Goal: Task Accomplishment & Management: Manage account settings

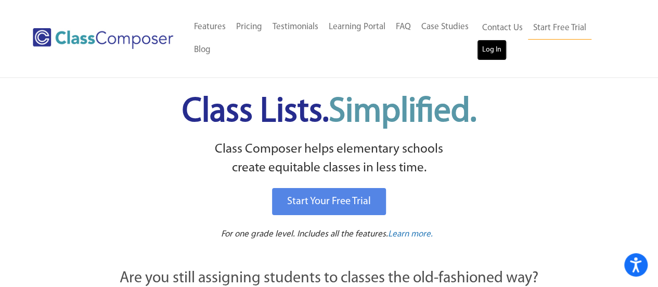
click at [502, 48] on link "Log In" at bounding box center [492, 50] width 30 height 21
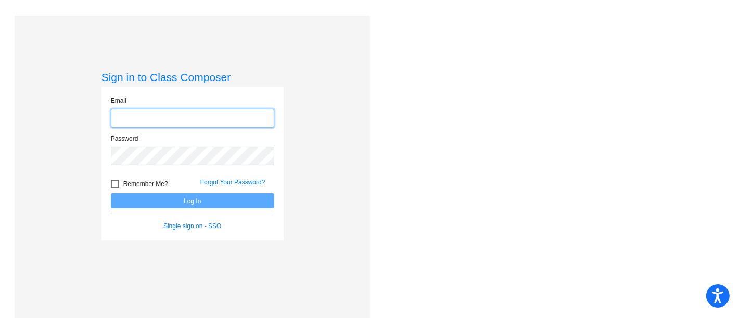
type input "[EMAIL_ADDRESS][DOMAIN_NAME]"
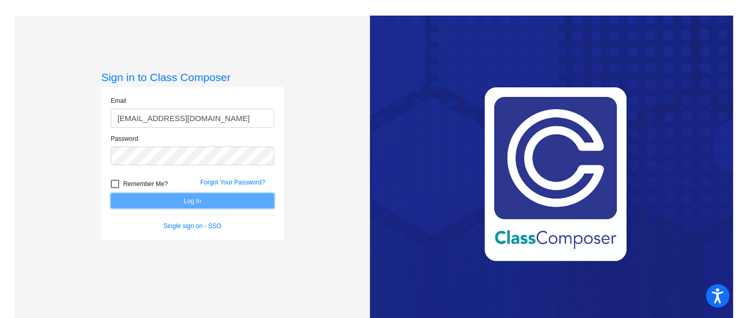
click at [201, 206] on button "Log In" at bounding box center [192, 201] width 163 height 15
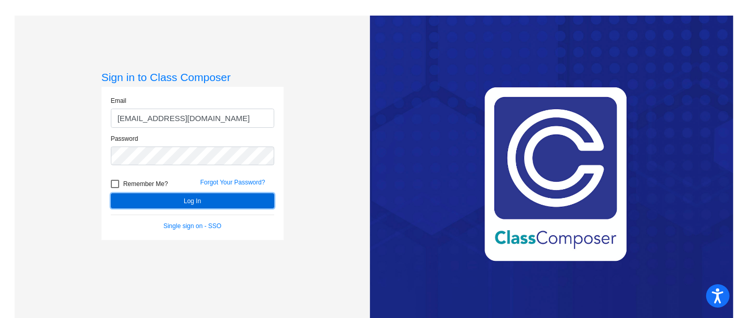
click at [190, 201] on button "Log In" at bounding box center [192, 201] width 163 height 15
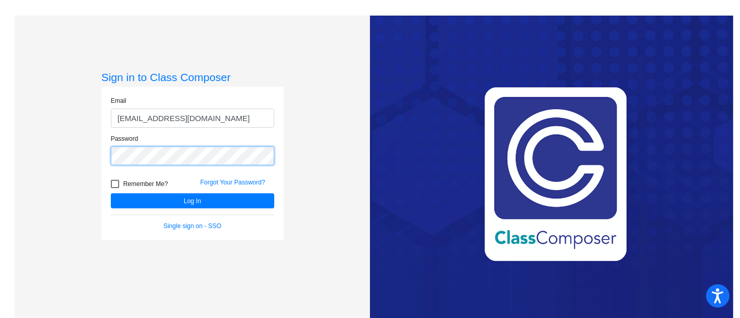
click at [75, 160] on div "Sign in to Class Composer Email [EMAIL_ADDRESS][DOMAIN_NAME] Password Remember …" at bounding box center [192, 175] width 355 height 318
click at [117, 185] on div at bounding box center [115, 184] width 8 height 8
click at [115, 188] on input "Remember Me?" at bounding box center [114, 188] width 1 height 1
checkbox input "true"
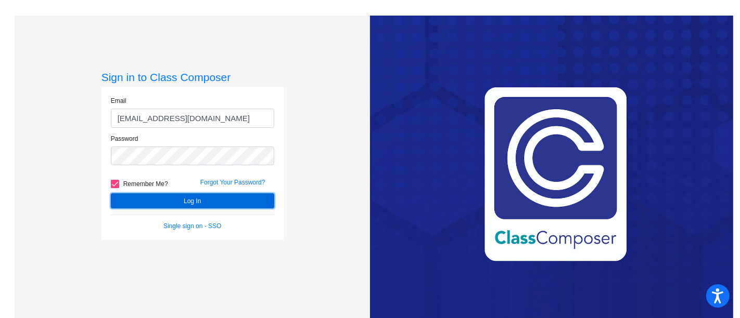
click at [184, 204] on button "Log In" at bounding box center [192, 201] width 163 height 15
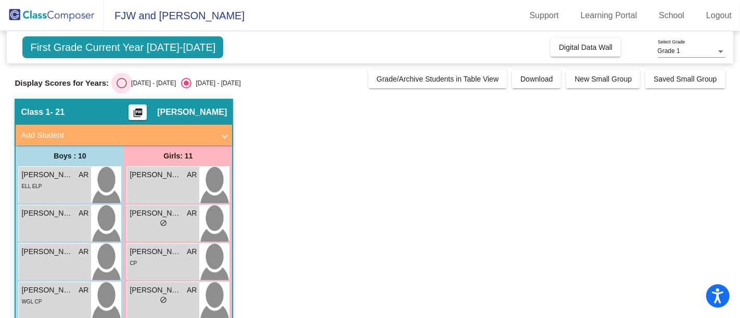
click at [125, 78] on div "Select an option" at bounding box center [122, 83] width 10 height 10
click at [122, 88] on input "2024 - 2025" at bounding box center [121, 88] width 1 height 1
radio input "true"
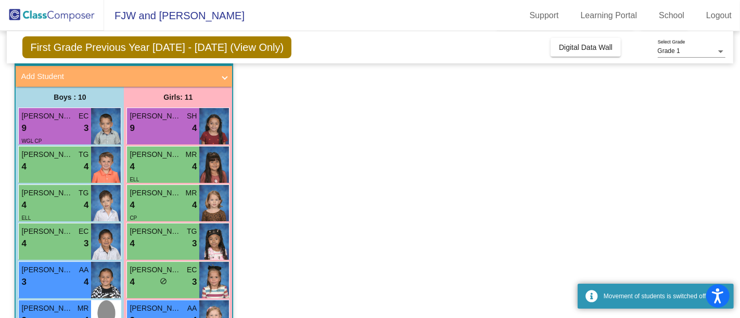
scroll to position [83, 0]
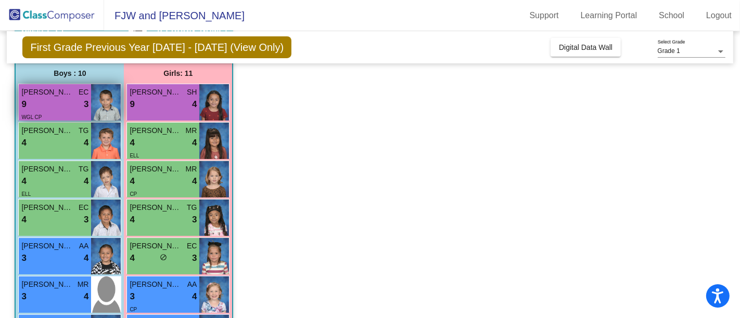
click at [55, 103] on div "9 lock do_not_disturb_alt 3" at bounding box center [54, 105] width 67 height 14
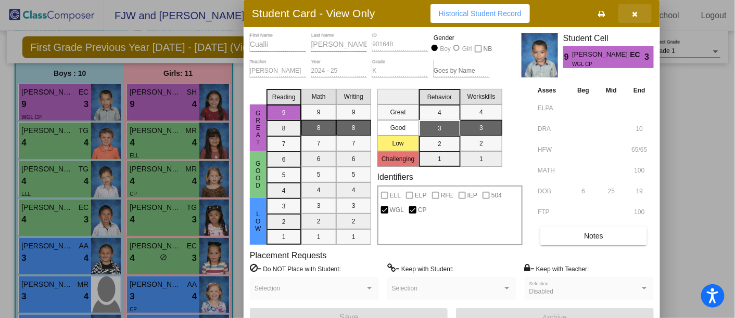
click at [634, 7] on button "button" at bounding box center [634, 13] width 33 height 19
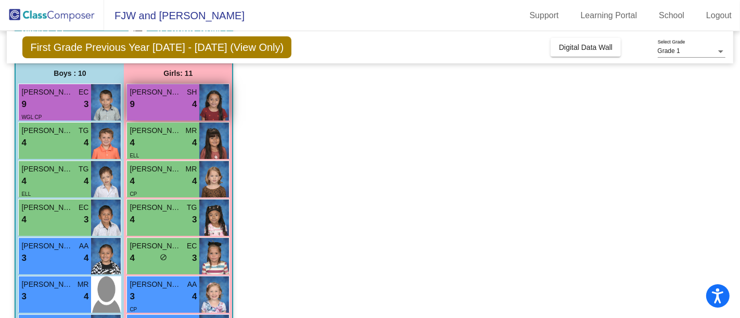
click at [172, 94] on span "Maya Jimenez" at bounding box center [156, 92] width 52 height 11
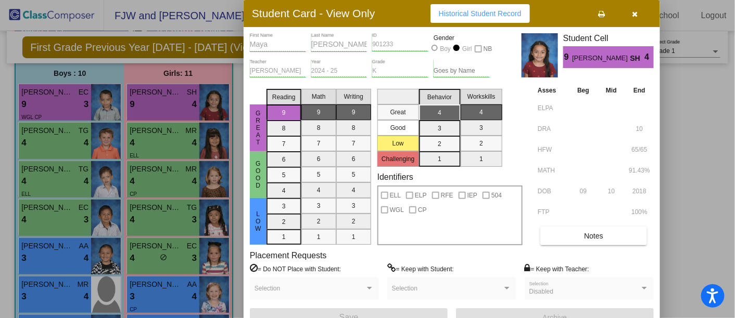
click at [633, 13] on icon "button" at bounding box center [635, 13] width 6 height 7
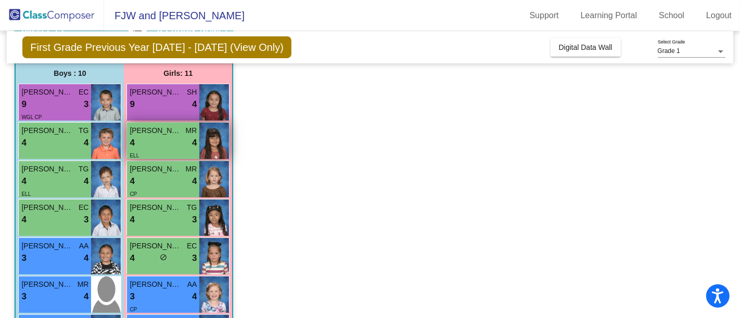
click at [172, 137] on div "4 lock do_not_disturb_alt 4" at bounding box center [163, 143] width 67 height 14
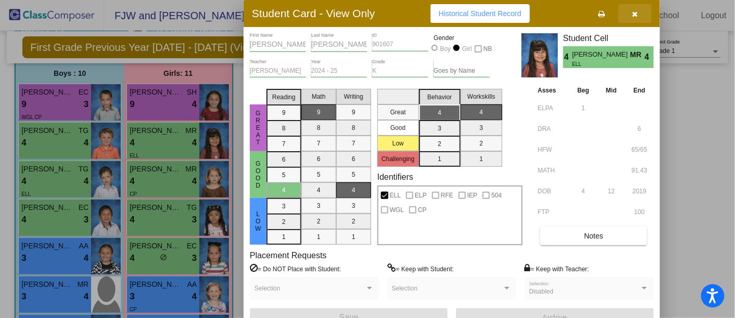
click at [634, 10] on icon "button" at bounding box center [635, 13] width 6 height 7
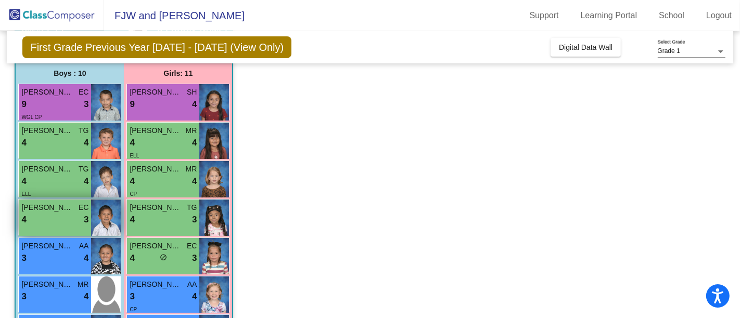
click at [60, 224] on div "4 lock do_not_disturb_alt 3" at bounding box center [54, 220] width 67 height 14
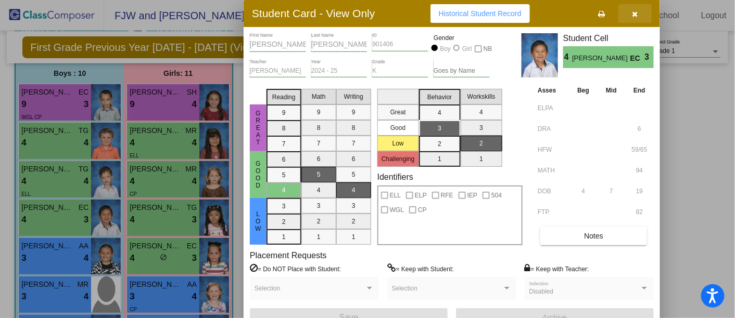
click at [636, 7] on button "button" at bounding box center [634, 13] width 33 height 19
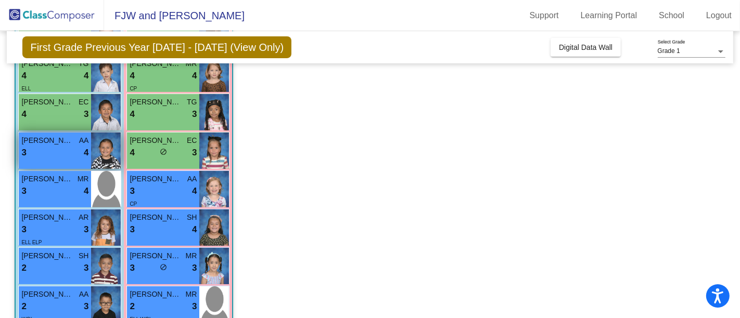
scroll to position [189, 0]
click at [55, 143] on span "Alexander Solis" at bounding box center [47, 140] width 52 height 11
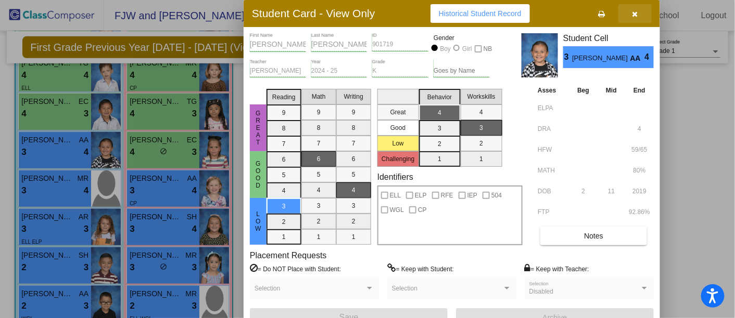
click at [635, 10] on icon "button" at bounding box center [635, 13] width 6 height 7
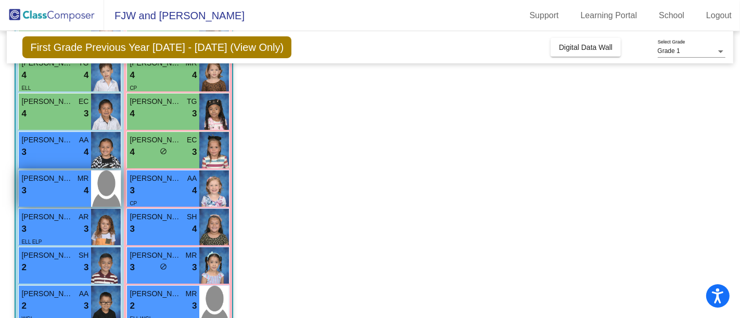
click at [52, 201] on div "Mateo `Villa MR 3 lock do_not_disturb_alt 4" at bounding box center [55, 189] width 72 height 36
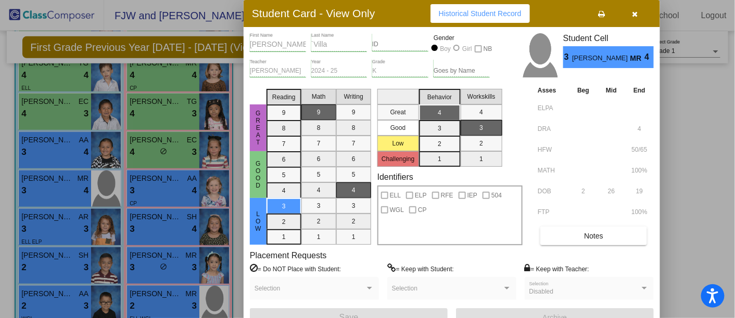
click at [634, 15] on icon "button" at bounding box center [635, 13] width 6 height 7
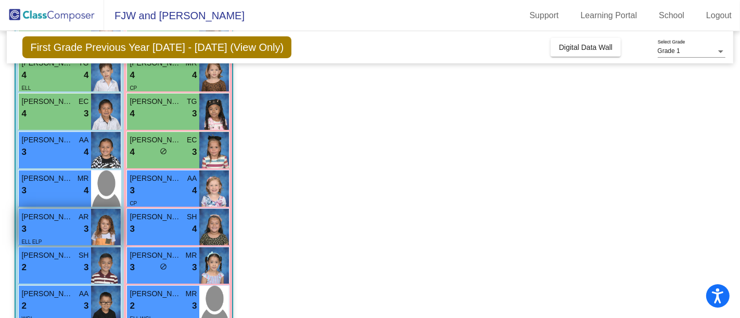
click at [67, 229] on div "3 lock do_not_disturb_alt 3" at bounding box center [54, 230] width 67 height 14
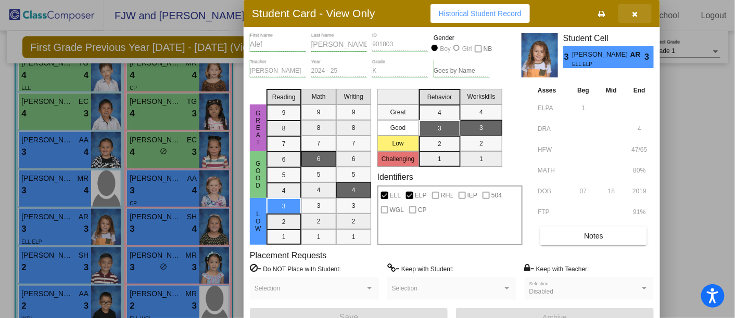
click at [635, 10] on icon "button" at bounding box center [635, 13] width 6 height 7
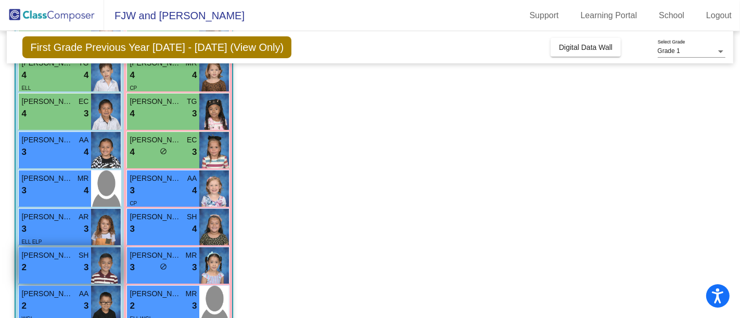
click at [70, 262] on div "2 lock do_not_disturb_alt 3" at bounding box center [54, 268] width 67 height 14
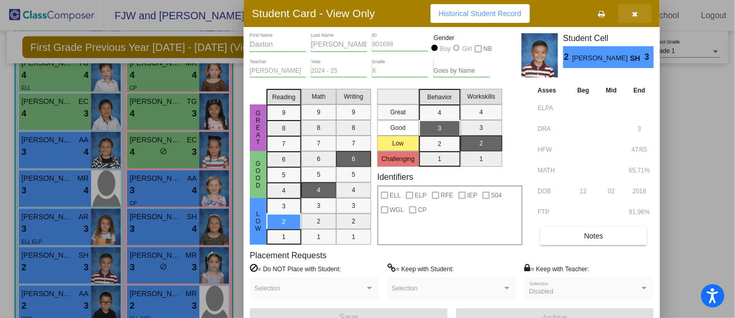
click at [632, 14] on icon "button" at bounding box center [635, 13] width 6 height 7
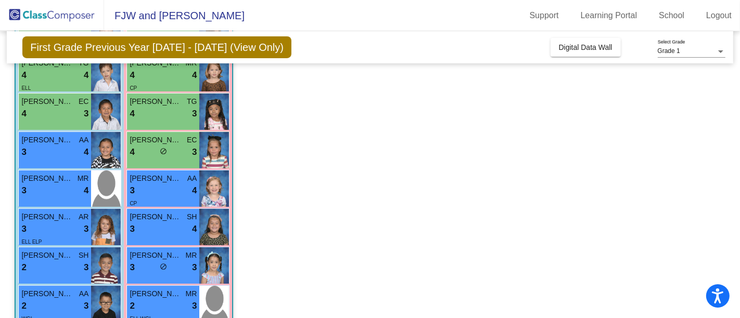
scroll to position [287, 0]
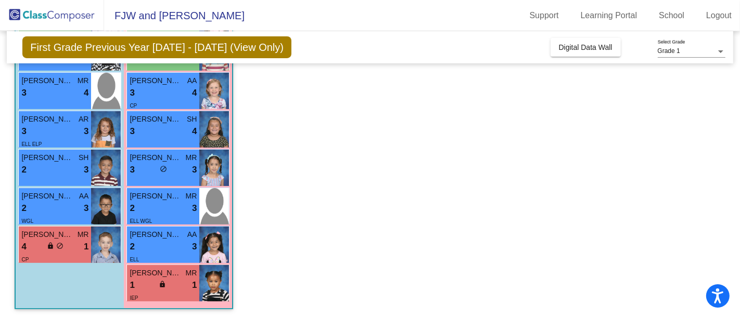
click at [18, 197] on div "Josiah Martinez AA 2 lock do_not_disturb_alt 3 WGL" at bounding box center [69, 206] width 103 height 36
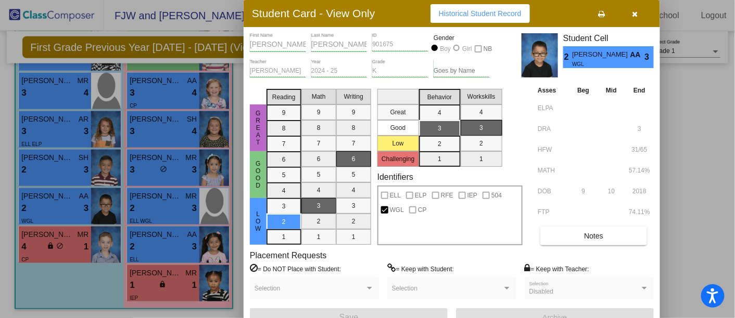
click at [637, 10] on icon "button" at bounding box center [635, 13] width 6 height 7
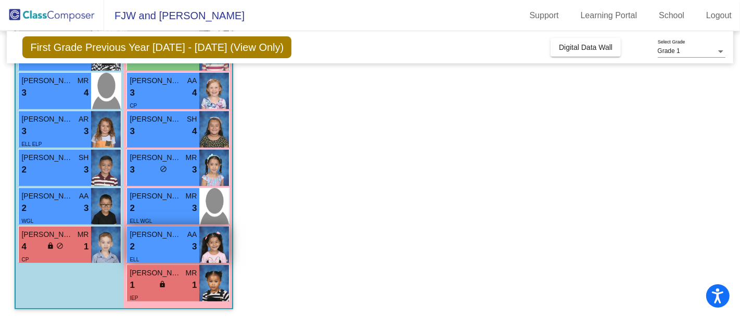
click at [168, 240] on div "2 lock do_not_disturb_alt 3" at bounding box center [163, 247] width 67 height 14
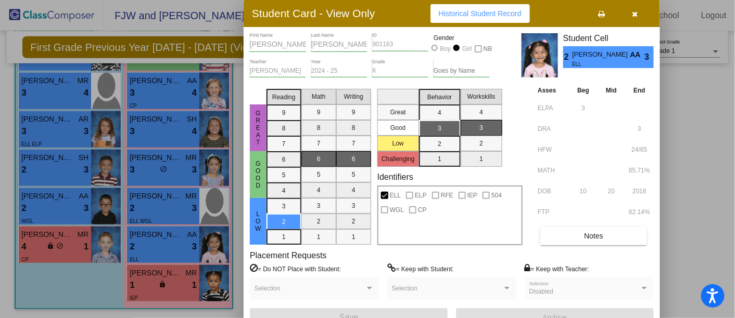
click at [633, 11] on icon "button" at bounding box center [635, 13] width 6 height 7
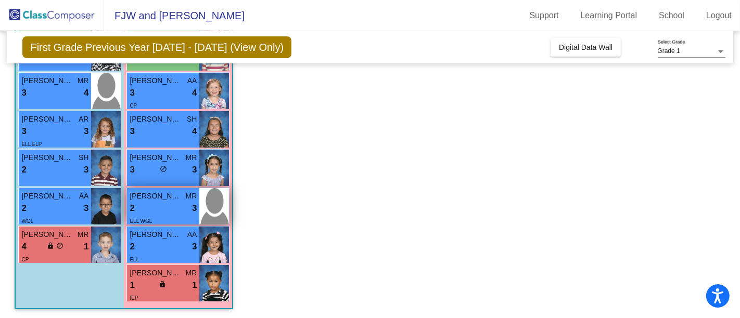
click at [167, 207] on div "2 lock do_not_disturb_alt 3" at bounding box center [163, 209] width 67 height 14
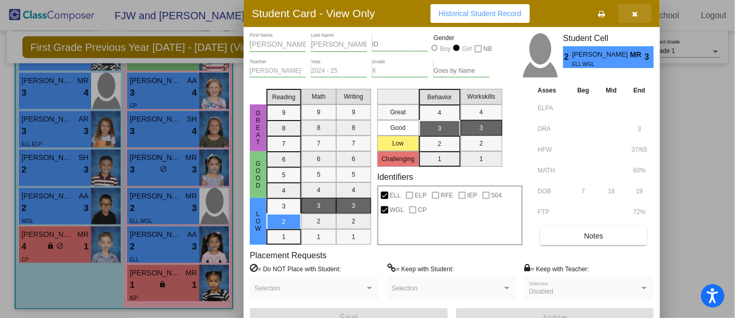
click at [632, 13] on icon "button" at bounding box center [635, 13] width 6 height 7
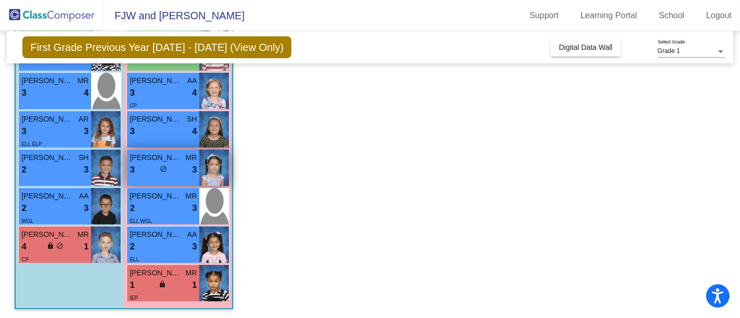
click at [185, 166] on div "3 lock do_not_disturb_alt 3" at bounding box center [163, 170] width 67 height 14
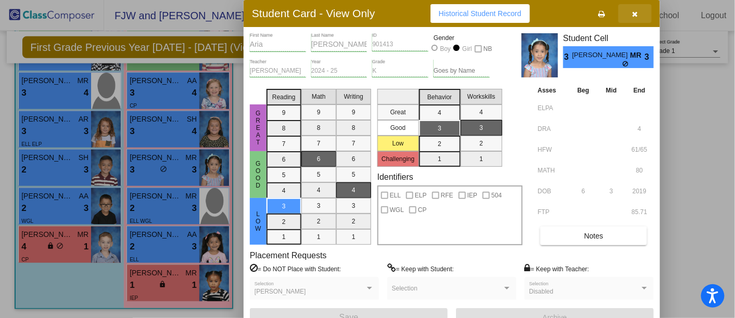
click at [635, 12] on icon "button" at bounding box center [635, 13] width 6 height 7
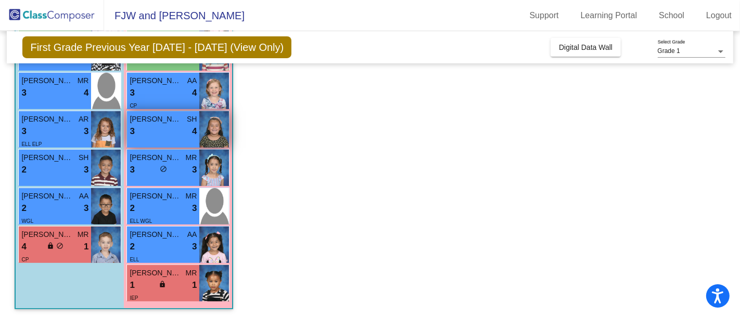
click at [189, 126] on div "3 lock do_not_disturb_alt 4" at bounding box center [163, 132] width 67 height 14
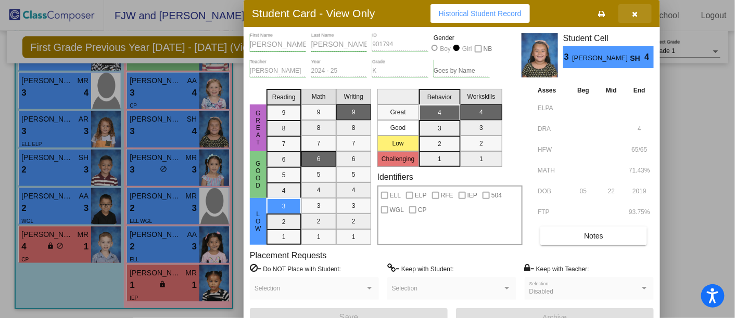
click at [637, 13] on icon "button" at bounding box center [635, 13] width 6 height 7
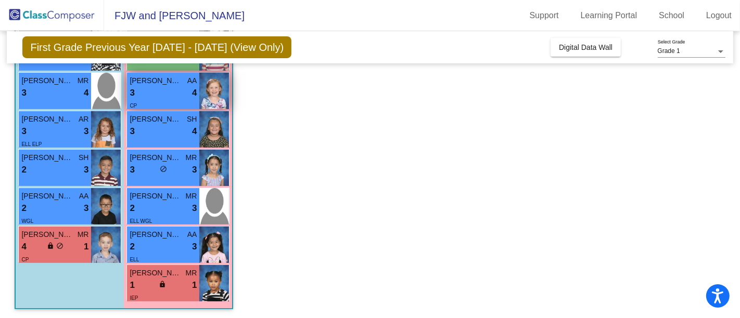
click at [160, 93] on div "3 lock do_not_disturb_alt 4" at bounding box center [163, 93] width 67 height 14
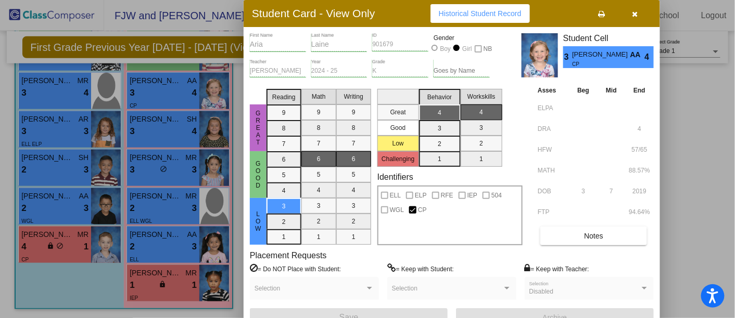
click at [636, 14] on icon "button" at bounding box center [635, 13] width 6 height 7
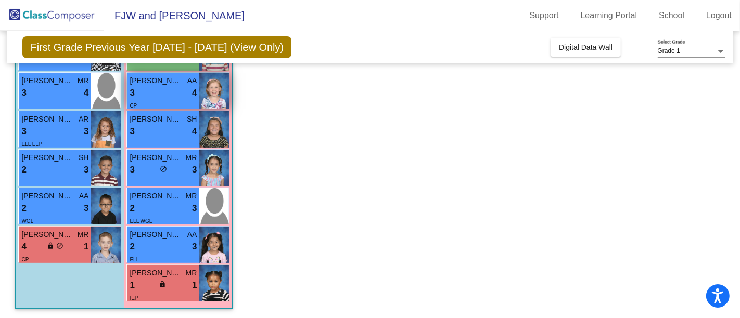
click at [149, 76] on span "Aria Laine" at bounding box center [156, 80] width 52 height 11
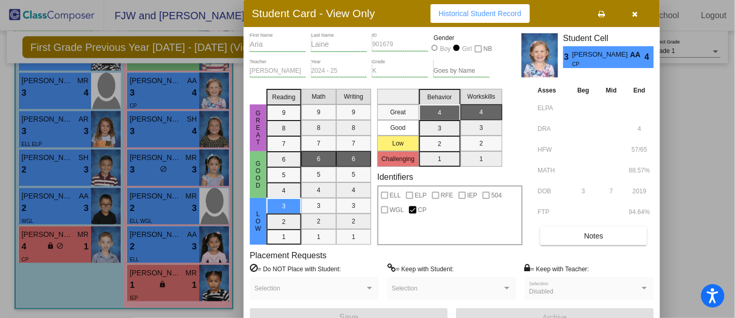
click at [633, 11] on icon "button" at bounding box center [635, 13] width 6 height 7
